Goal: Task Accomplishment & Management: Manage account settings

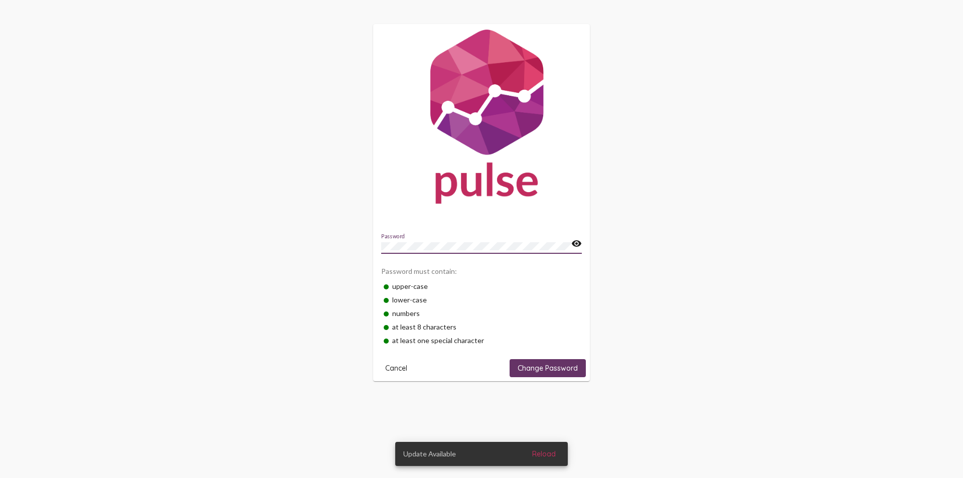
click at [577, 242] on mat-icon "visibility" at bounding box center [576, 244] width 11 height 12
click at [555, 370] on span "Change Password" at bounding box center [548, 368] width 60 height 9
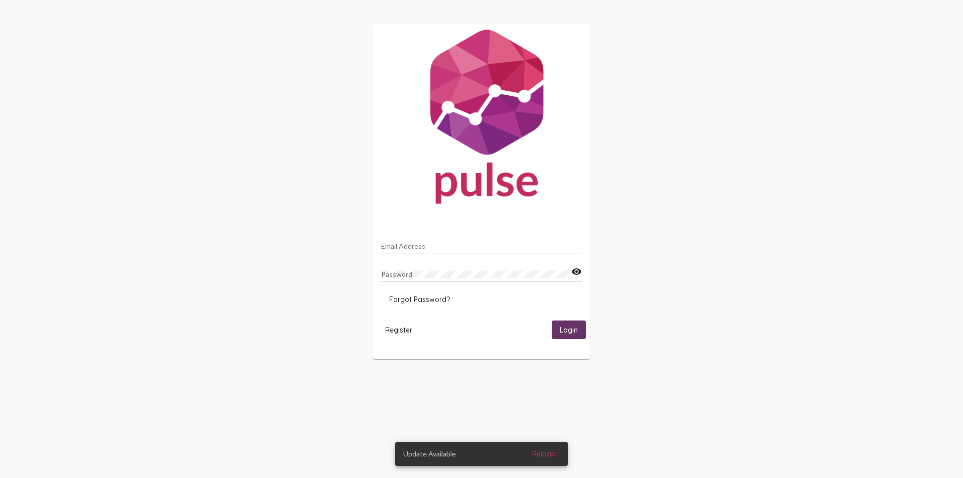
click at [396, 246] on input "Email Address" at bounding box center [481, 246] width 201 height 8
type input "[EMAIL_ADDRESS][DOMAIN_NAME]"
click at [552, 321] on button "Login" at bounding box center [569, 330] width 34 height 19
click at [549, 453] on span "Reload" at bounding box center [544, 453] width 24 height 9
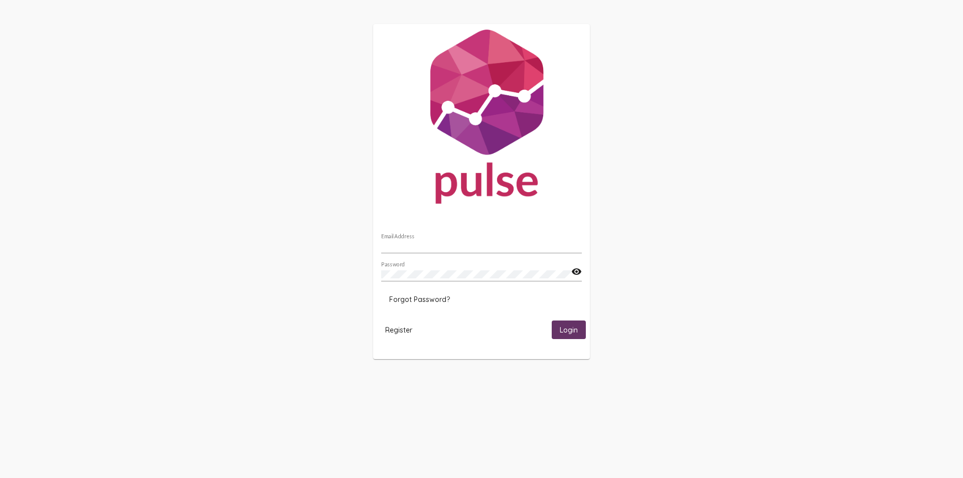
type input "[EMAIL_ADDRESS][DOMAIN_NAME]"
click at [568, 329] on span "Login" at bounding box center [569, 330] width 18 height 9
